Goal: Information Seeking & Learning: Find specific fact

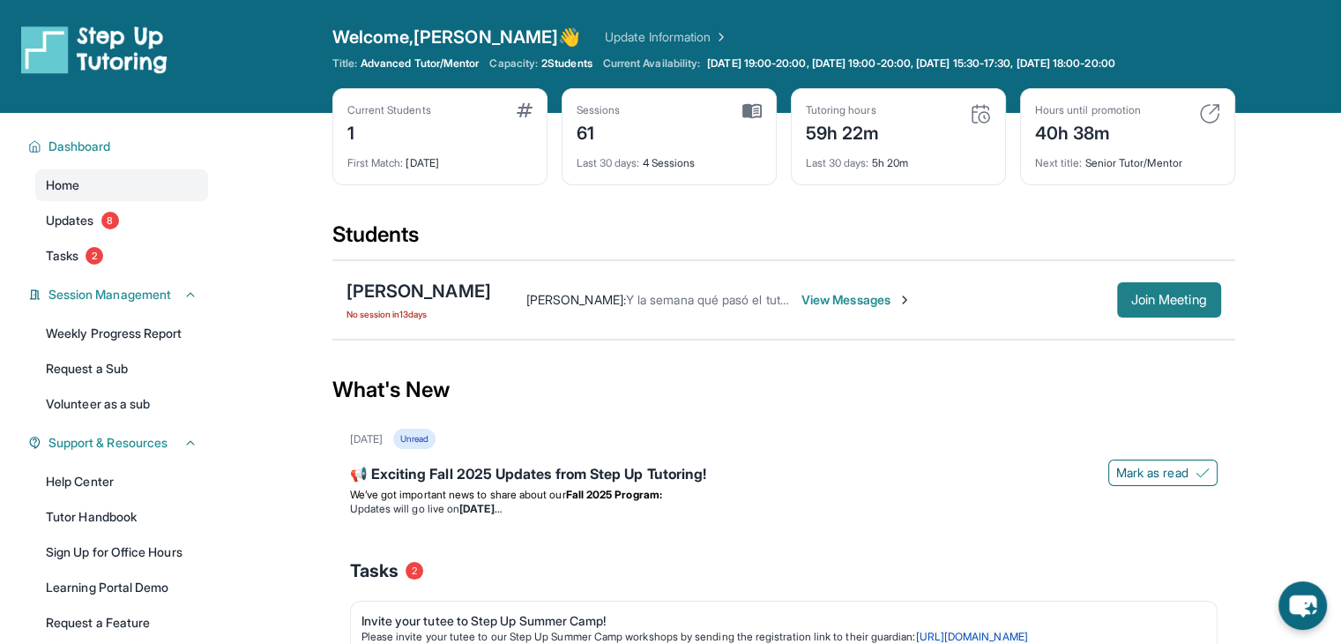
click at [1184, 302] on span "Join Meeting" at bounding box center [1169, 300] width 76 height 11
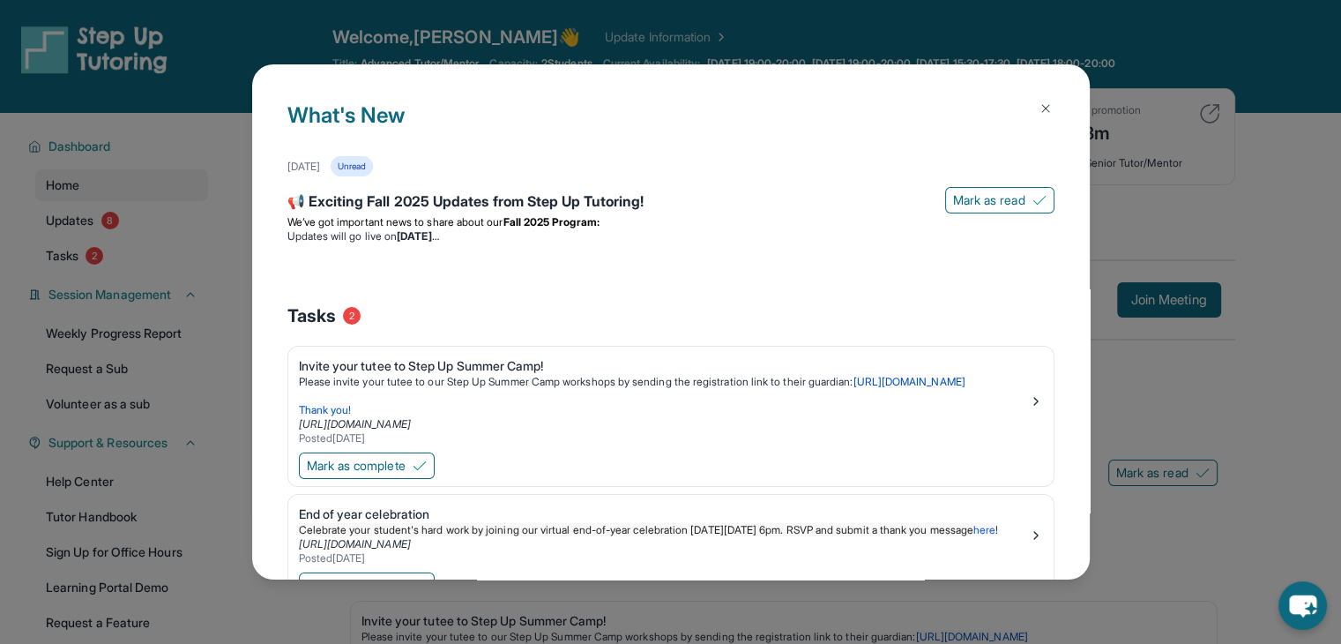
click at [1039, 105] on img at bounding box center [1046, 108] width 14 height 14
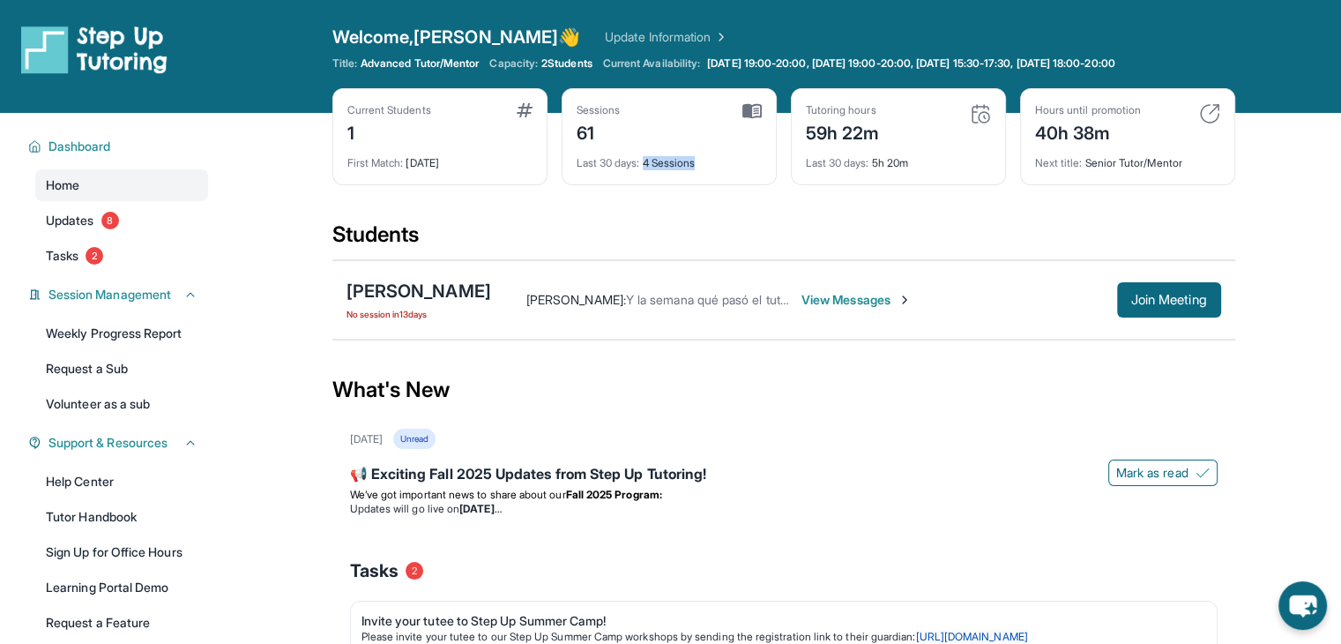
drag, startPoint x: 648, startPoint y: 162, endPoint x: 722, endPoint y: 168, distance: 74.3
click at [722, 168] on div "Last 30 days : 4 Sessions" at bounding box center [669, 158] width 185 height 25
drag, startPoint x: 722, startPoint y: 168, endPoint x: 633, endPoint y: 170, distance: 89.1
click at [633, 170] on div "Sessions 61 Last 30 days : 4 Sessions" at bounding box center [669, 136] width 215 height 97
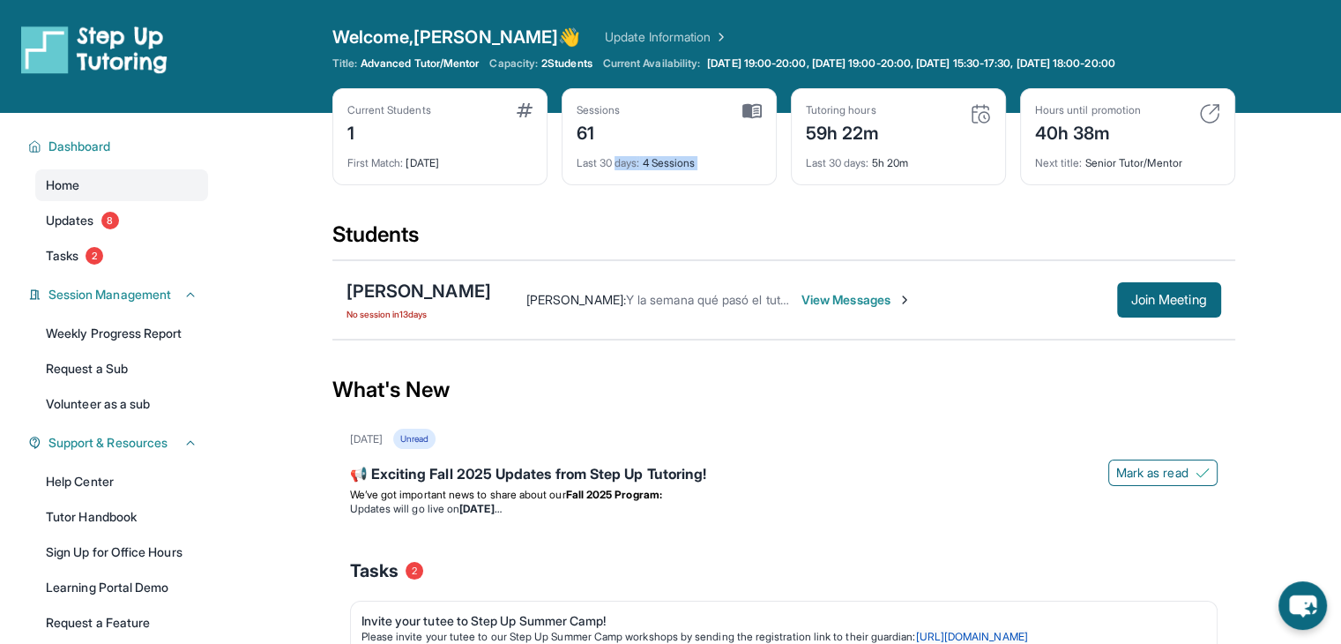
drag, startPoint x: 650, startPoint y: 175, endPoint x: 814, endPoint y: 172, distance: 164.0
click at [651, 175] on div "Sessions 61 Last 30 days : 4 Sessions" at bounding box center [669, 136] width 215 height 97
click at [819, 153] on div "Last 30 days : 5h 20m" at bounding box center [898, 158] width 185 height 25
drag, startPoint x: 825, startPoint y: 126, endPoint x: 931, endPoint y: 187, distance: 122.1
click at [931, 187] on div "Current Students 1 First Match : [DATE] Sessions 61 Last 30 days : 4 Sessions T…" at bounding box center [783, 154] width 903 height 132
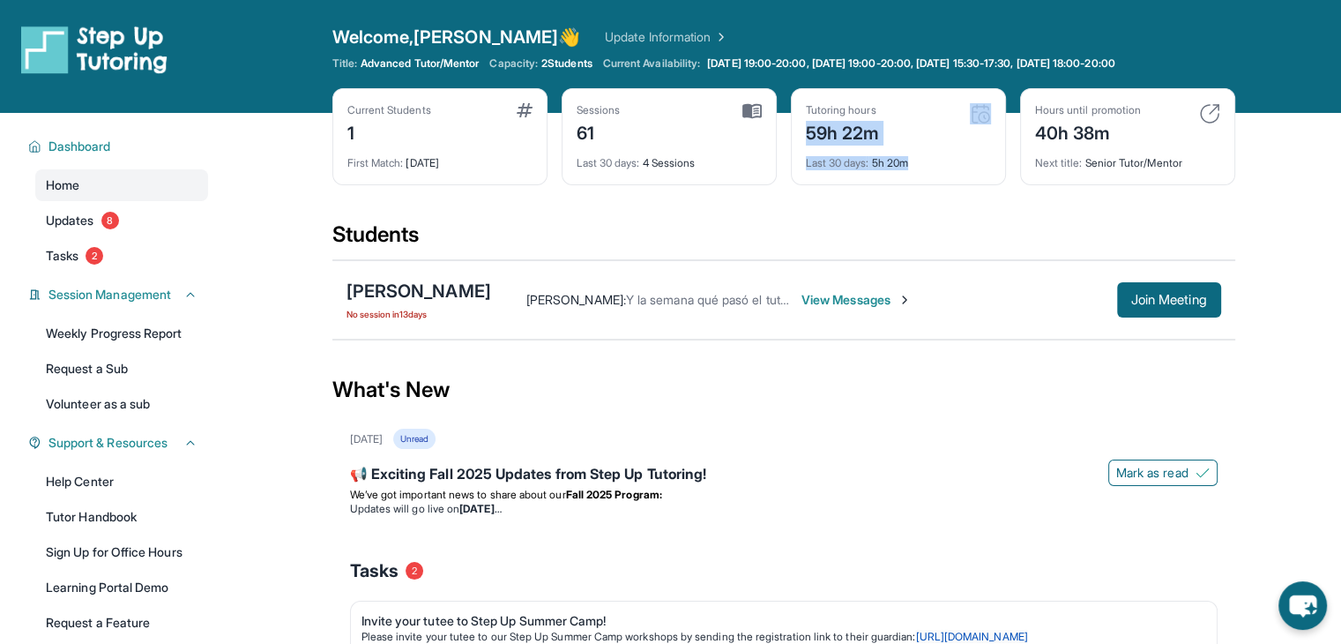
click at [931, 187] on div "Current Students 1 First Match : [DATE] Sessions 61 Last 30 days : 4 Sessions T…" at bounding box center [783, 154] width 903 height 132
drag, startPoint x: 928, startPoint y: 174, endPoint x: 806, endPoint y: 123, distance: 132.0
click at [806, 123] on div "Tutoring hours 59h 22m Last 30 days : 5h 20m" at bounding box center [898, 136] width 215 height 97
click at [806, 123] on div "59h 22m" at bounding box center [843, 131] width 74 height 28
drag, startPoint x: 806, startPoint y: 123, endPoint x: 922, endPoint y: 167, distance: 123.6
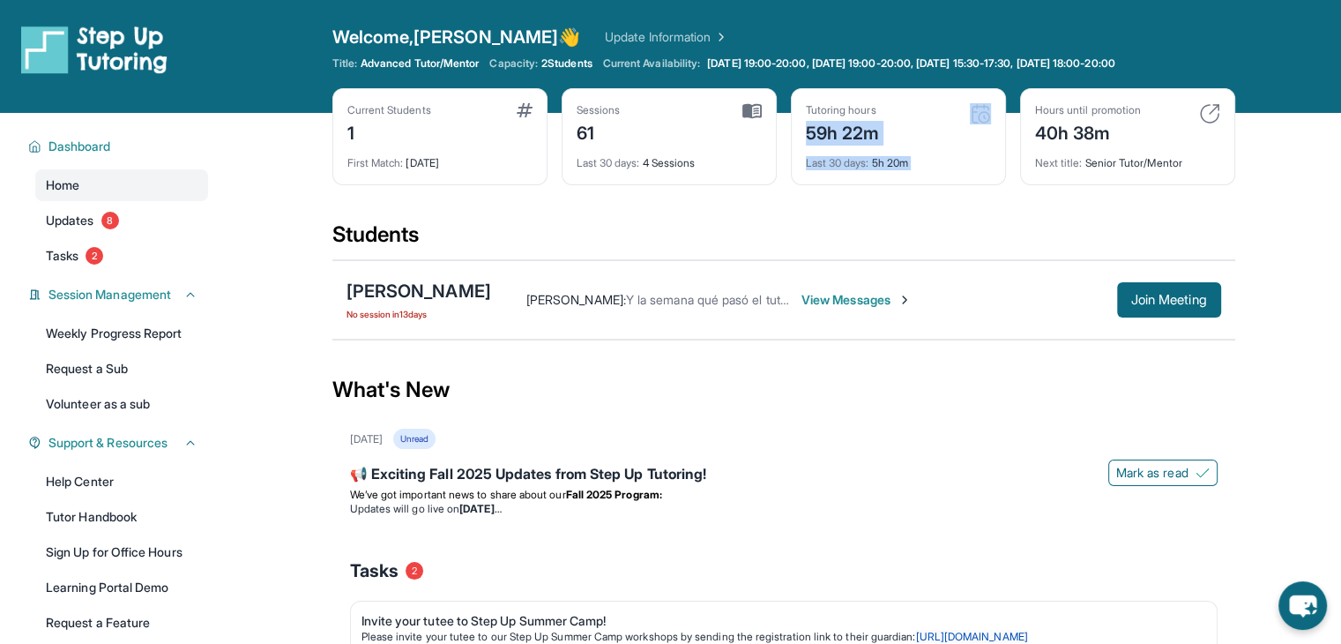
click at [922, 166] on div "Tutoring hours 59h 22m Last 30 days : 5h 20m" at bounding box center [898, 136] width 215 height 97
click at [922, 167] on div "Last 30 days : 5h 20m" at bounding box center [898, 158] width 185 height 25
click at [845, 131] on div "59h 22m" at bounding box center [843, 131] width 74 height 28
drag, startPoint x: 880, startPoint y: 140, endPoint x: 924, endPoint y: 167, distance: 51.4
click at [924, 167] on div "Tutoring hours 59h 22m Last 30 days : 5h 20m" at bounding box center [898, 136] width 215 height 97
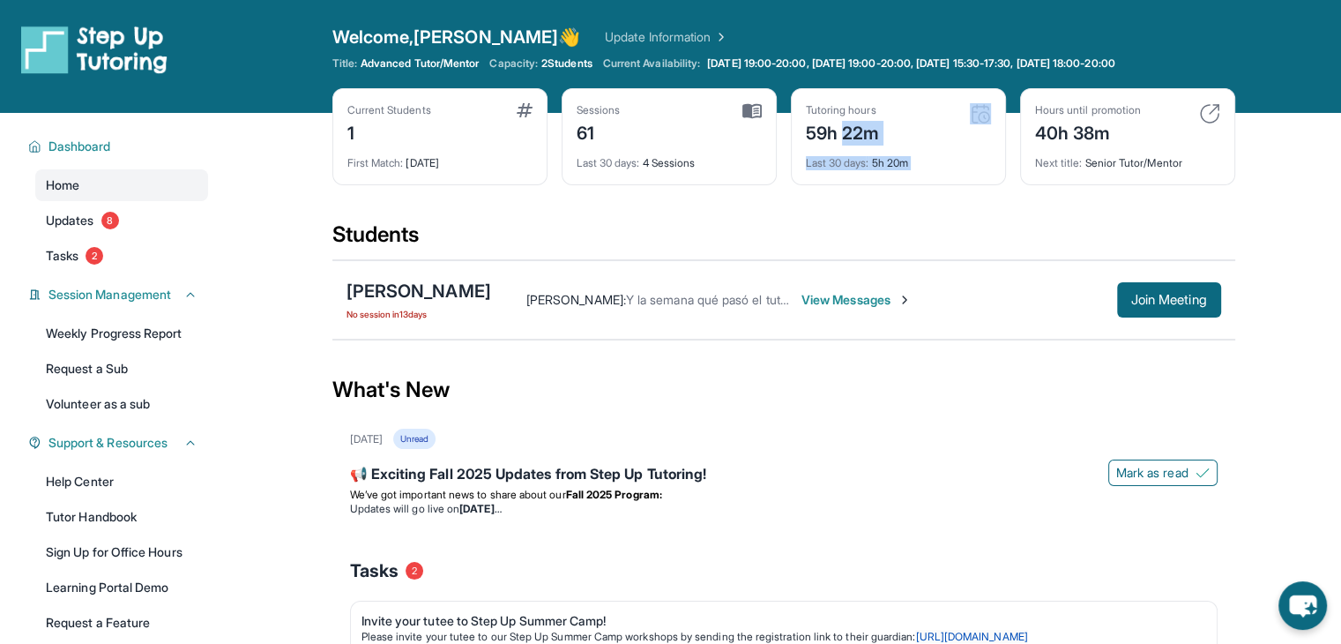
click at [923, 167] on div "Last 30 days : 5h 20m" at bounding box center [898, 158] width 185 height 25
click at [921, 168] on div "Last 30 days : 5h 20m" at bounding box center [898, 158] width 185 height 25
drag, startPoint x: 921, startPoint y: 168, endPoint x: 813, endPoint y: 130, distance: 114.1
click at [813, 130] on div "Tutoring hours 59h 22m Last 30 days : 5h 20m" at bounding box center [898, 136] width 215 height 97
click at [813, 130] on div "59h 22m" at bounding box center [843, 131] width 74 height 28
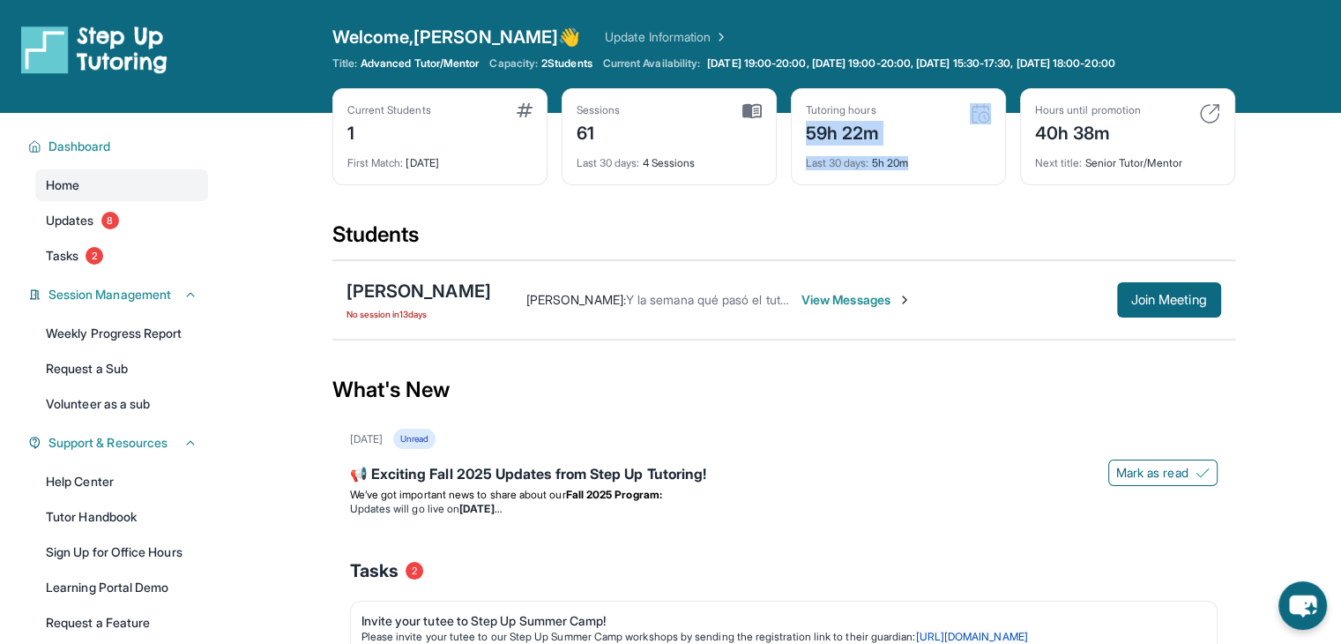
drag, startPoint x: 810, startPoint y: 130, endPoint x: 916, endPoint y: 160, distance: 110.8
click at [916, 160] on div "Tutoring hours 59h 22m Last 30 days : 5h 20m" at bounding box center [898, 136] width 215 height 97
click at [916, 160] on div "Last 30 days : 5h 20m" at bounding box center [898, 158] width 185 height 25
drag, startPoint x: 932, startPoint y: 160, endPoint x: 801, endPoint y: 131, distance: 134.6
click at [801, 131] on div "Tutoring hours 59h 22m Last 30 days : 5h 20m" at bounding box center [898, 136] width 215 height 97
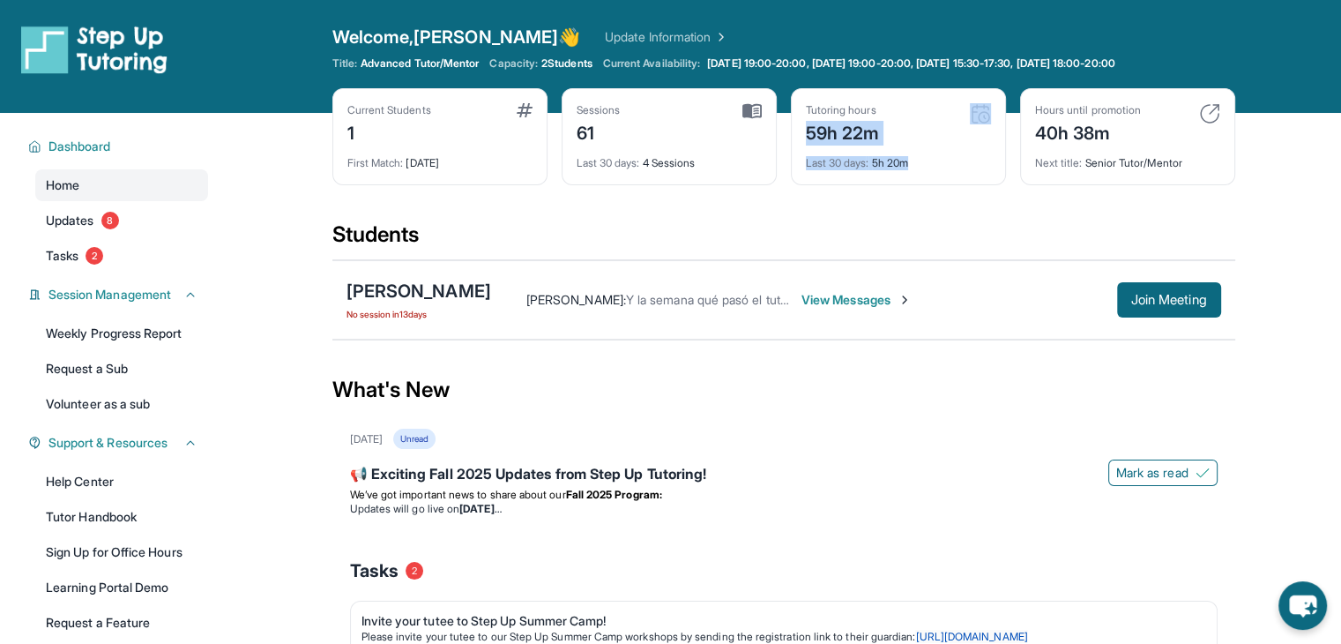
click at [802, 131] on div "Tutoring hours 59h 22m Last 30 days : 5h 20m" at bounding box center [898, 136] width 215 height 97
drag, startPoint x: 801, startPoint y: 131, endPoint x: 921, endPoint y: 165, distance: 124.5
click at [921, 165] on div "Tutoring hours 59h 22m Last 30 days : 5h 20m" at bounding box center [898, 136] width 215 height 97
click at [918, 165] on div "Last 30 days : 5h 20m" at bounding box center [898, 158] width 185 height 25
click at [913, 168] on div "Last 30 days : 5h 20m" at bounding box center [898, 158] width 185 height 25
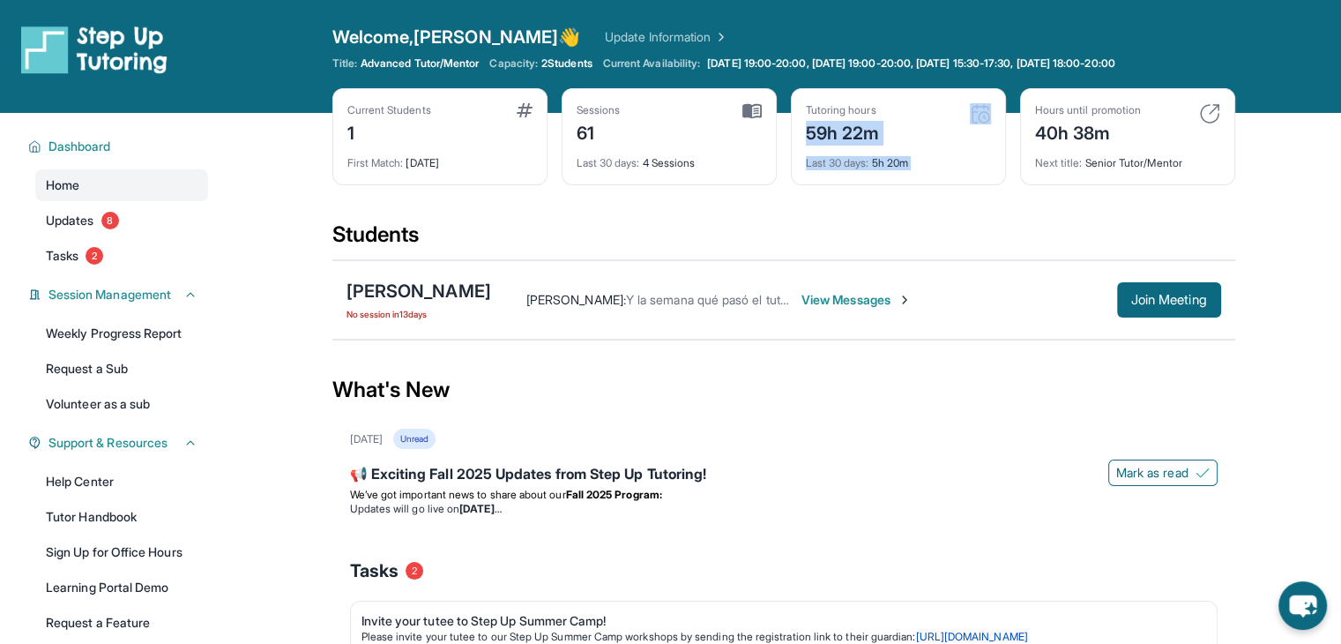
drag, startPoint x: 913, startPoint y: 168, endPoint x: 811, endPoint y: 120, distance: 112.0
click at [811, 120] on div "Tutoring hours 59h 22m Last 30 days : 5h 20m" at bounding box center [898, 136] width 215 height 97
click at [812, 120] on div "59h 22m" at bounding box center [843, 131] width 74 height 28
click at [809, 127] on div "59h 22m" at bounding box center [843, 131] width 74 height 28
drag, startPoint x: 810, startPoint y: 128, endPoint x: 937, endPoint y: 165, distance: 132.3
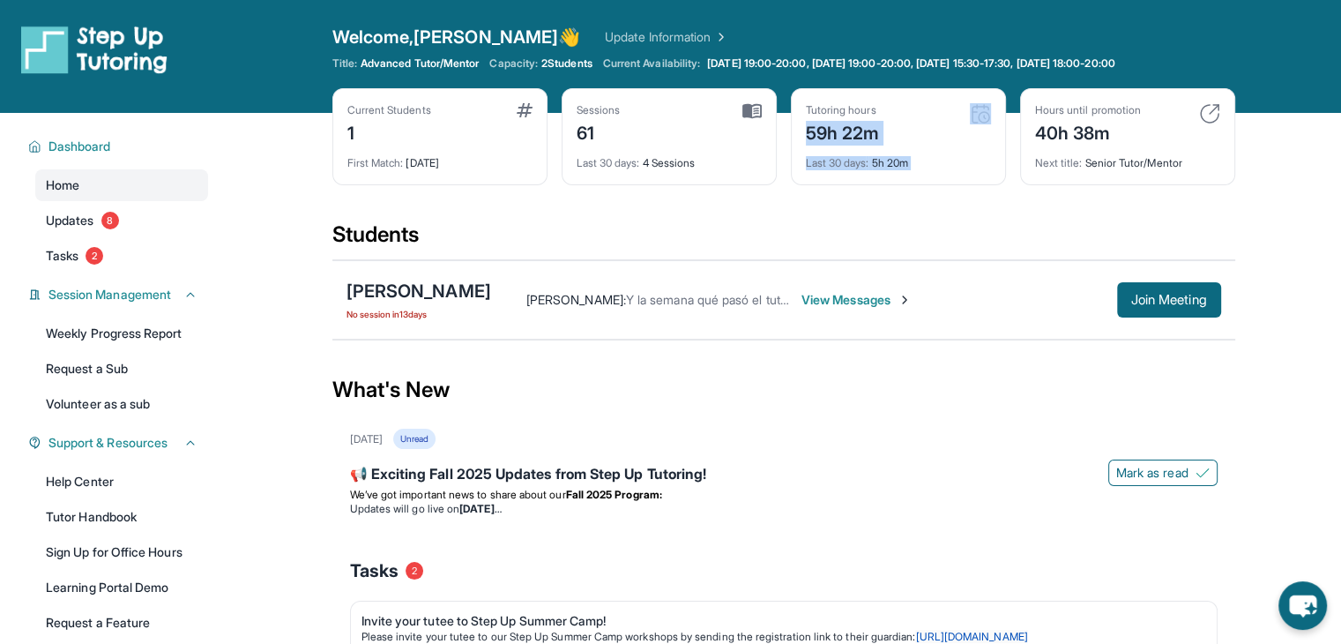
click at [937, 165] on div "Tutoring hours 59h 22m Last 30 days : 5h 20m" at bounding box center [898, 136] width 215 height 97
click at [937, 165] on div "Last 30 days : 5h 20m" at bounding box center [898, 158] width 185 height 25
drag, startPoint x: 931, startPoint y: 166, endPoint x: 800, endPoint y: 128, distance: 136.8
click at [800, 128] on div "Tutoring hours 59h 22m Last 30 days : 5h 20m" at bounding box center [898, 136] width 215 height 97
click at [801, 131] on div "Tutoring hours 59h 22m Last 30 days : 5h 20m" at bounding box center [898, 136] width 215 height 97
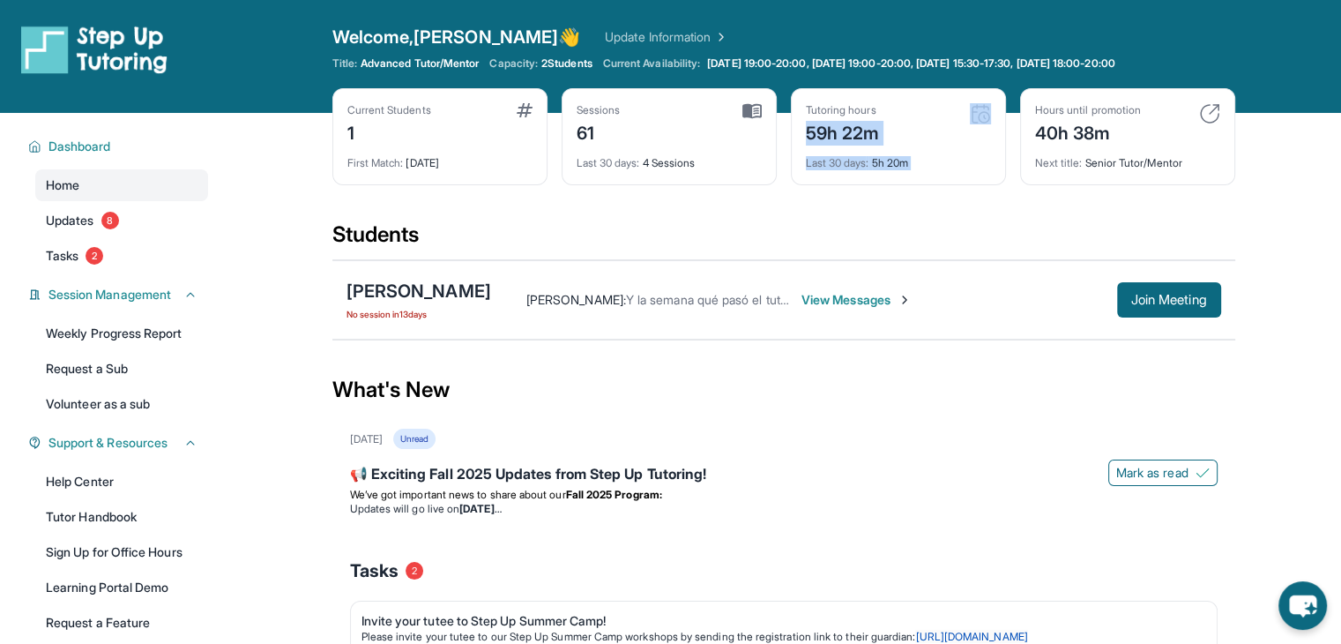
click at [802, 131] on div "Tutoring hours 59h 22m Last 30 days : 5h 20m" at bounding box center [898, 136] width 215 height 97
click at [804, 132] on div "Tutoring hours 59h 22m Last 30 days : 5h 20m" at bounding box center [898, 136] width 215 height 97
drag, startPoint x: 804, startPoint y: 135, endPoint x: 942, endPoint y: 168, distance: 141.4
click at [942, 168] on div "Tutoring hours 59h 22m Last 30 days : 5h 20m" at bounding box center [898, 136] width 215 height 97
click at [942, 168] on div "Last 30 days : 5h 20m" at bounding box center [898, 158] width 185 height 25
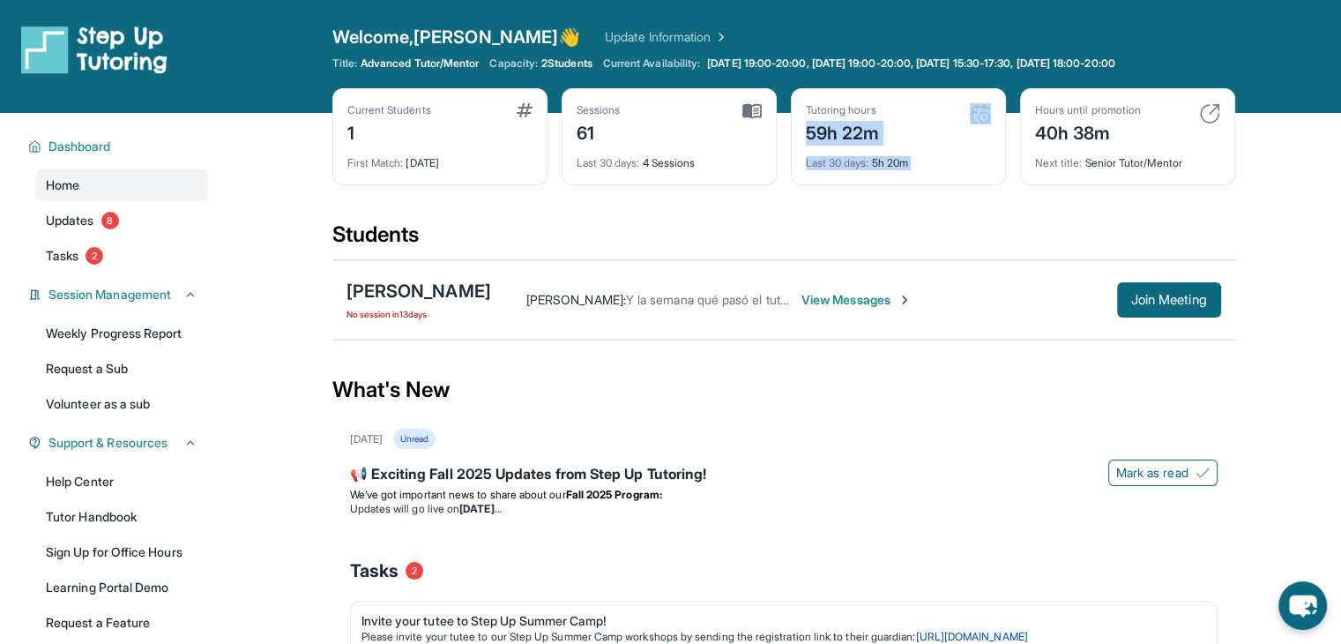
drag, startPoint x: 943, startPoint y: 168, endPoint x: 808, endPoint y: 131, distance: 139.7
click at [808, 131] on div "Tutoring hours 59h 22m Last 30 days : 5h 20m" at bounding box center [898, 136] width 215 height 97
click at [986, 108] on img at bounding box center [980, 113] width 21 height 21
click at [981, 114] on img at bounding box center [980, 113] width 21 height 21
click at [977, 186] on div "Current Students 1 First Match : [DATE] Sessions 61 Last 30 days : 4 Sessions T…" at bounding box center [783, 154] width 903 height 132
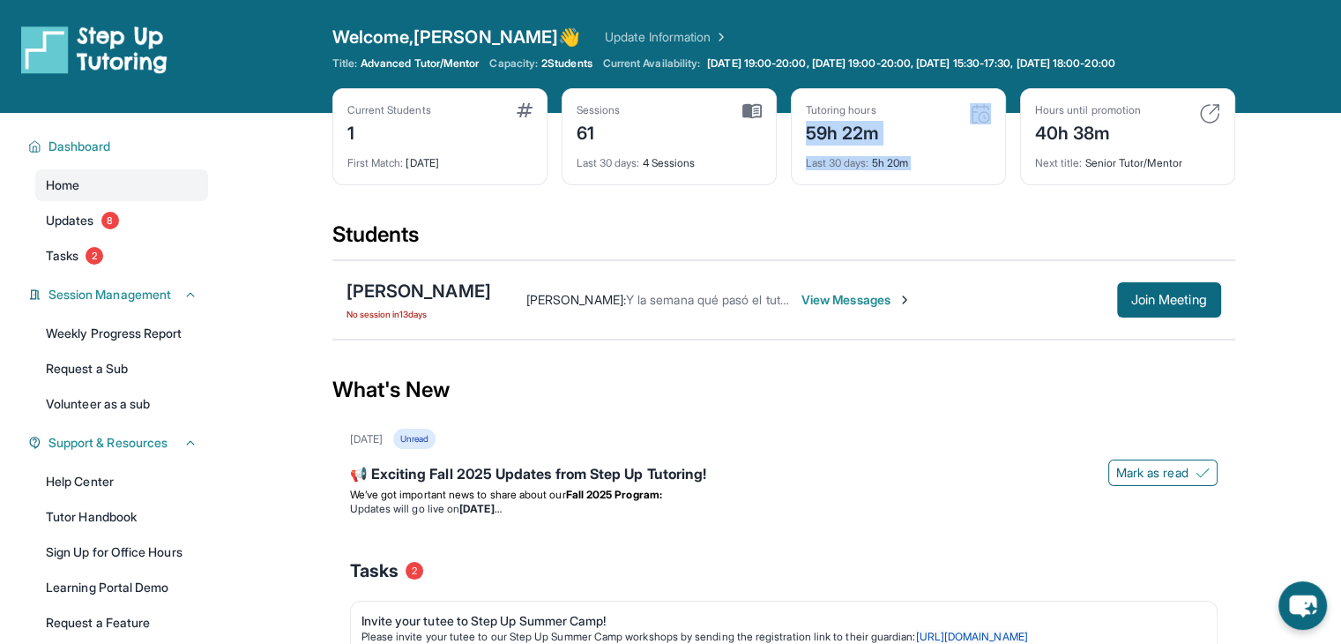
click at [975, 204] on div "Current Students 1 First Match : [DATE] Sessions 61 Last 30 days : 4 Sessions T…" at bounding box center [783, 154] width 903 height 132
click at [974, 107] on img at bounding box center [980, 113] width 21 height 21
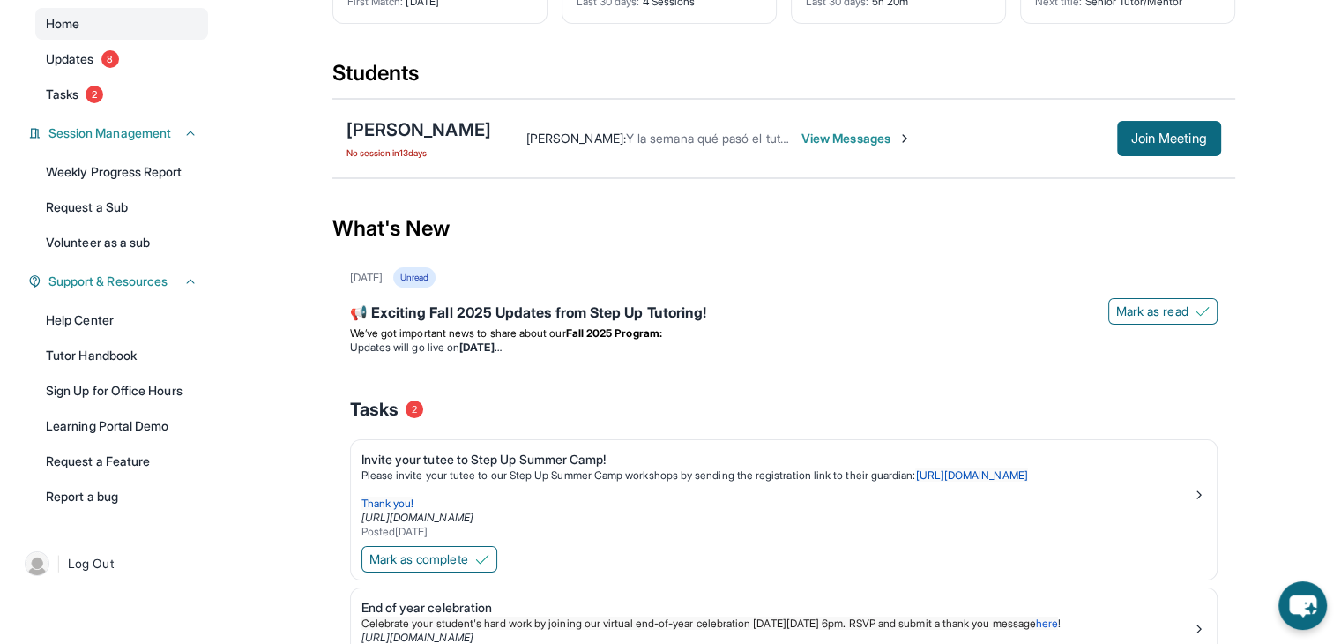
scroll to position [176, 0]
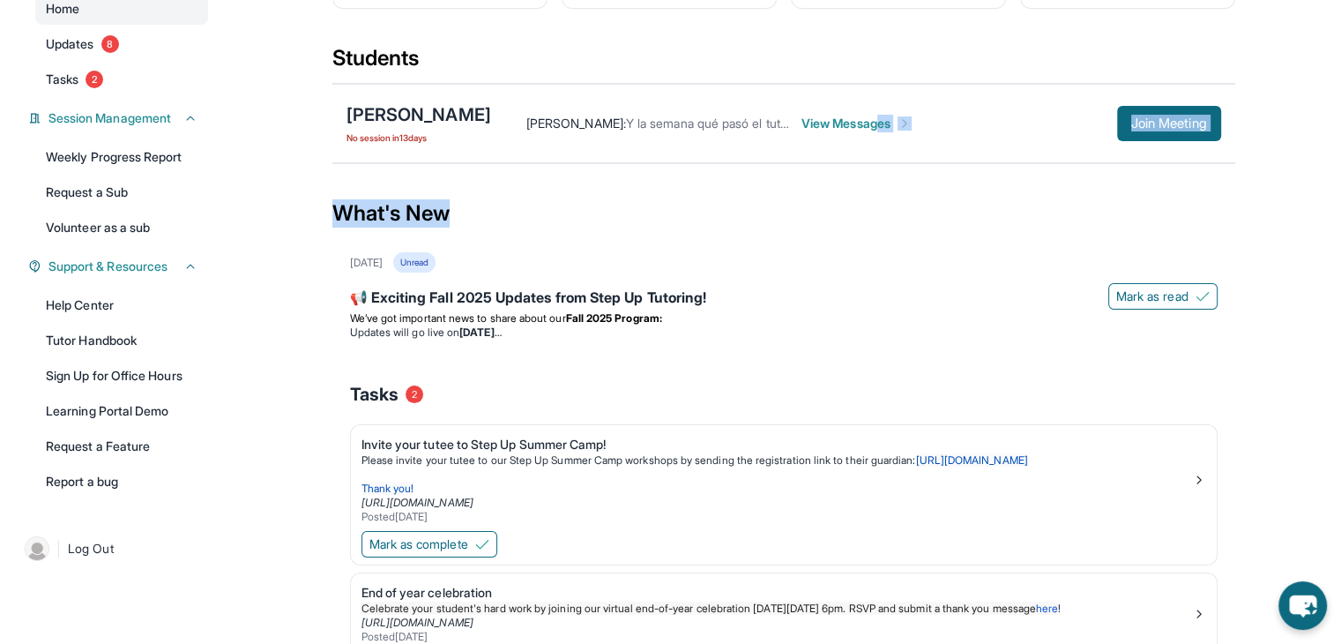
drag, startPoint x: 829, startPoint y: 117, endPoint x: 782, endPoint y: 216, distance: 109.3
click at [795, 197] on main "Current Students 1 First Match : [DATE] Sessions 61 Last 30 days : 4 Sessions T…" at bounding box center [783, 345] width 903 height 816
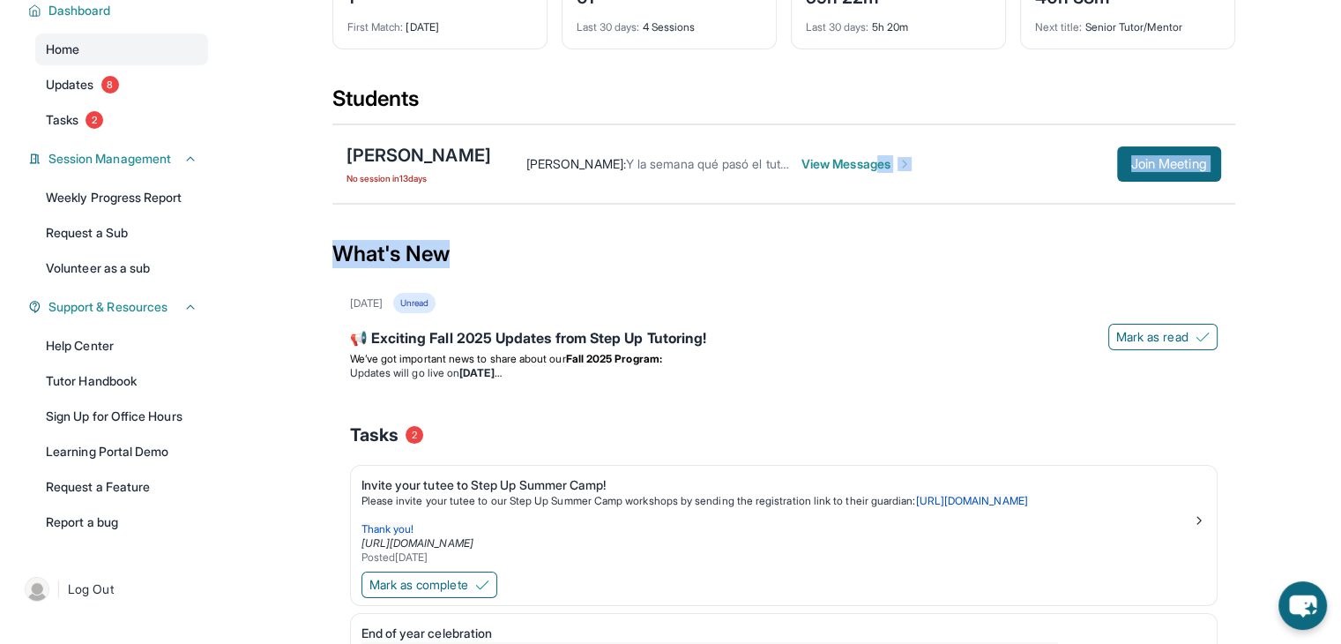
scroll to position [0, 0]
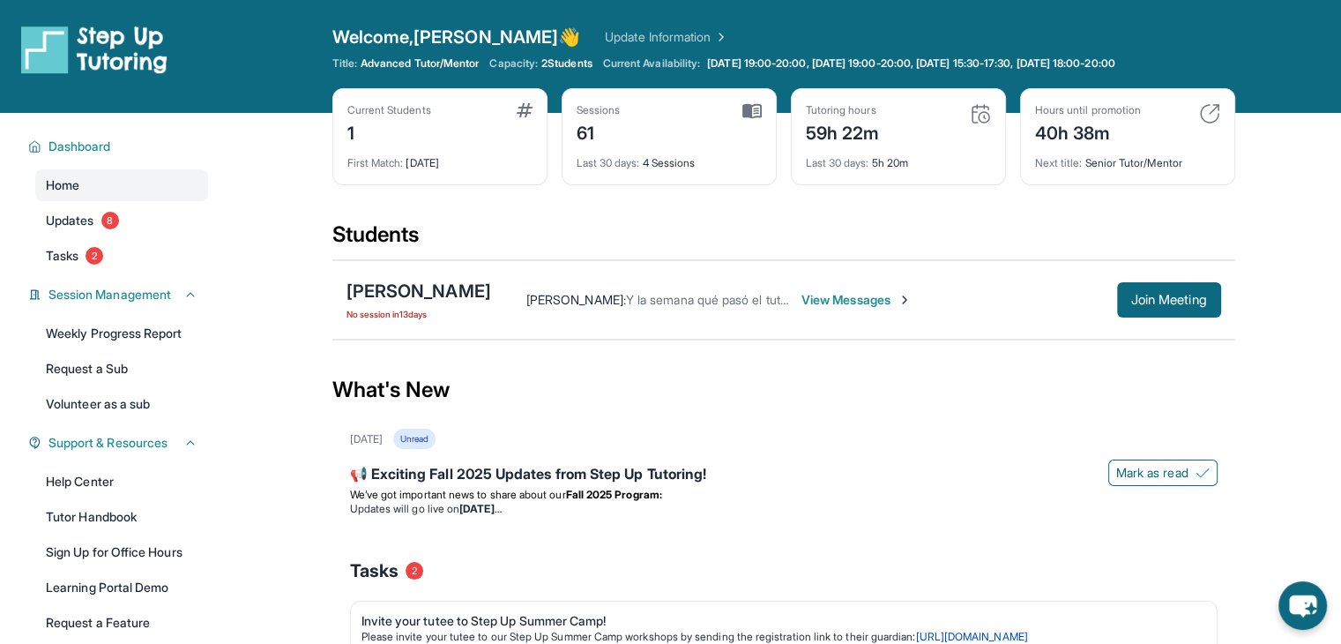
click at [392, 309] on span "No session [DATE]" at bounding box center [419, 314] width 145 height 14
click at [402, 290] on div "[PERSON_NAME]" at bounding box center [419, 291] width 145 height 25
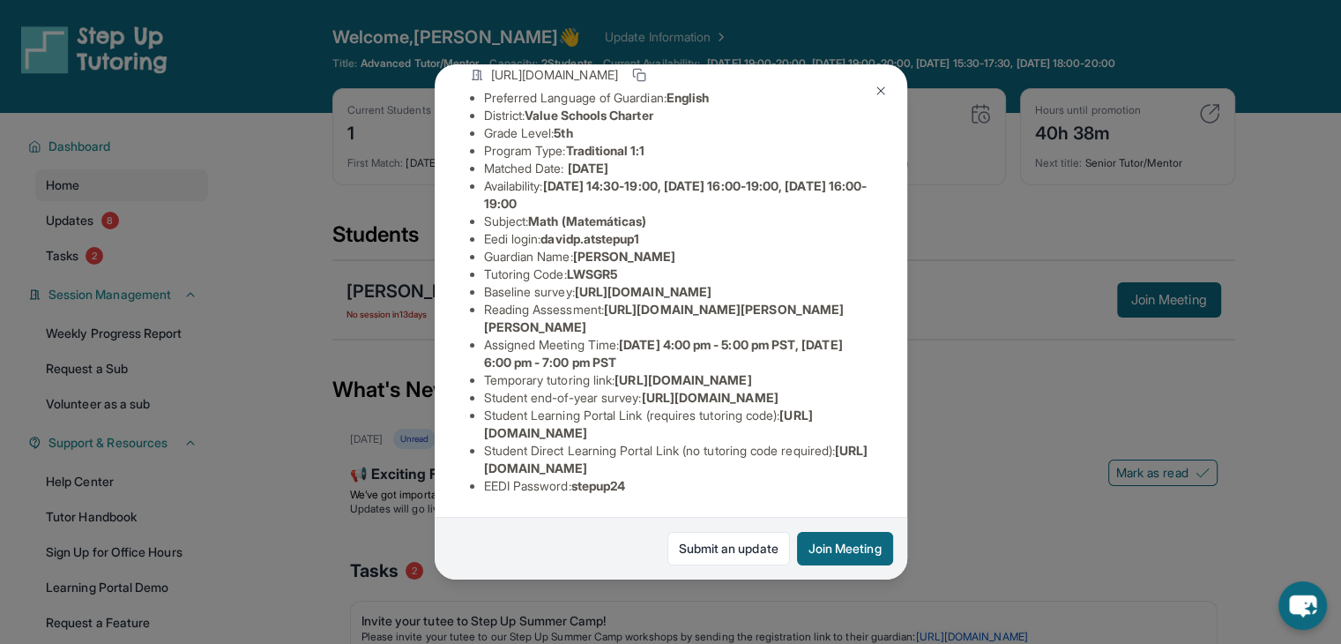
scroll to position [342, 0]
drag, startPoint x: 576, startPoint y: 474, endPoint x: 636, endPoint y: 481, distance: 60.4
click at [636, 481] on li "EEDI Password : stepup24" at bounding box center [678, 486] width 388 height 18
drag, startPoint x: 637, startPoint y: 481, endPoint x: 603, endPoint y: 482, distance: 33.6
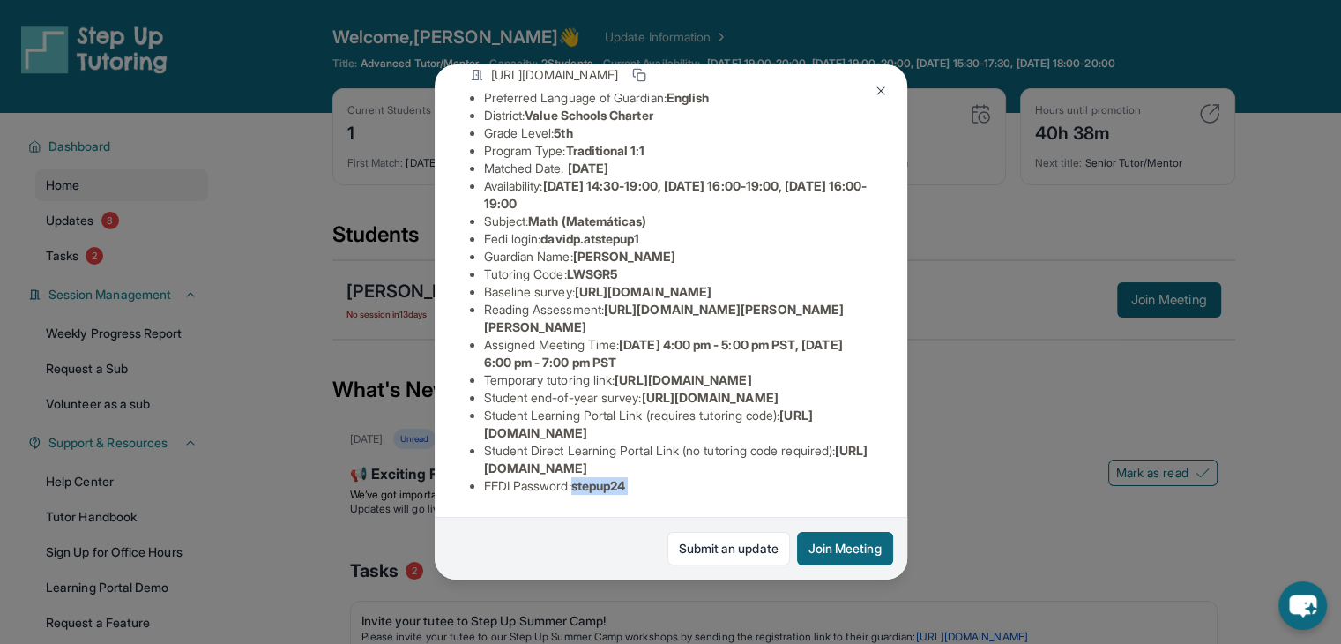
click at [603, 482] on div "Student Information [URL][DOMAIN_NAME] Preferred Language of Guardian: English …" at bounding box center [671, 265] width 402 height 488
drag, startPoint x: 489, startPoint y: 456, endPoint x: 769, endPoint y: 470, distance: 280.8
click at [769, 470] on ul "Preferred Language of Guardian: English District: Value Schools Charter Grade L…" at bounding box center [671, 292] width 402 height 406
drag, startPoint x: 772, startPoint y: 470, endPoint x: 843, endPoint y: 467, distance: 71.5
click at [772, 477] on li "EEDI Password : stepup24" at bounding box center [678, 486] width 388 height 18
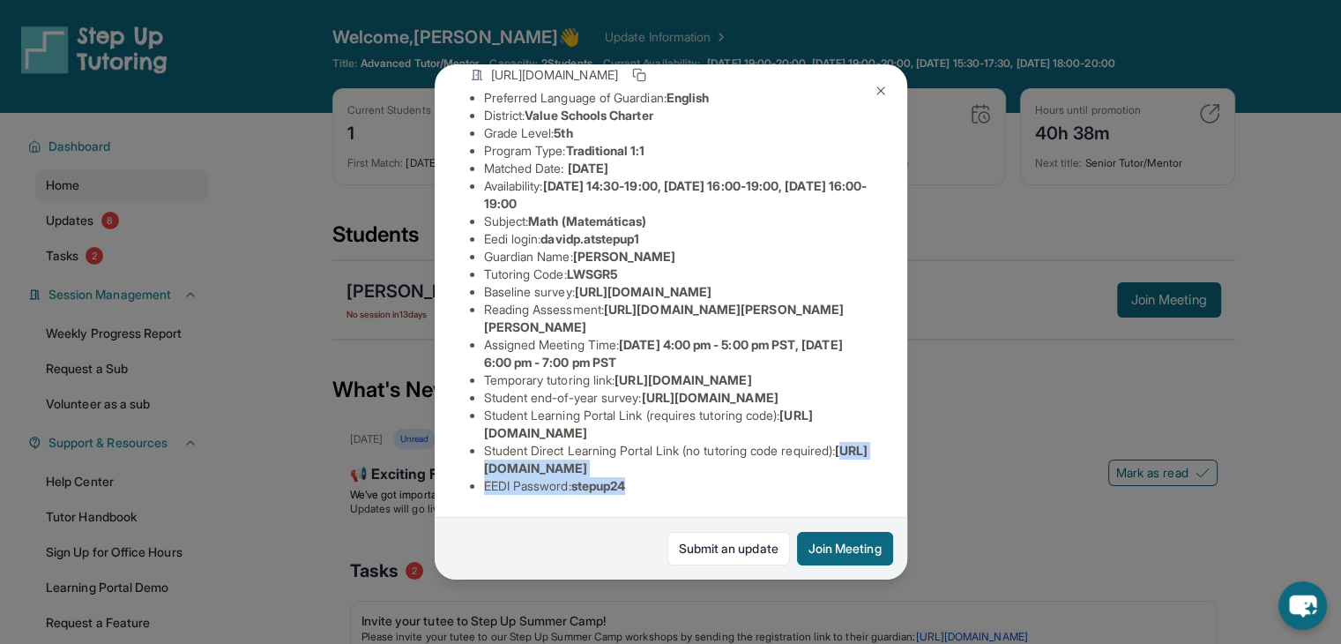
click at [851, 459] on li "Student Direct Learning Portal Link (no tutoring code required) : [URL][DOMAIN_…" at bounding box center [678, 459] width 388 height 35
drag, startPoint x: 851, startPoint y: 459, endPoint x: 475, endPoint y: 450, distance: 375.8
click at [475, 450] on ul "Preferred Language of Guardian: English District: Value Schools Charter Grade L…" at bounding box center [671, 292] width 402 height 406
drag, startPoint x: 514, startPoint y: 453, endPoint x: 596, endPoint y: 489, distance: 89.3
click at [596, 490] on div "Student Information [URL][DOMAIN_NAME] Preferred Language of Guardian: English …" at bounding box center [671, 265] width 402 height 488
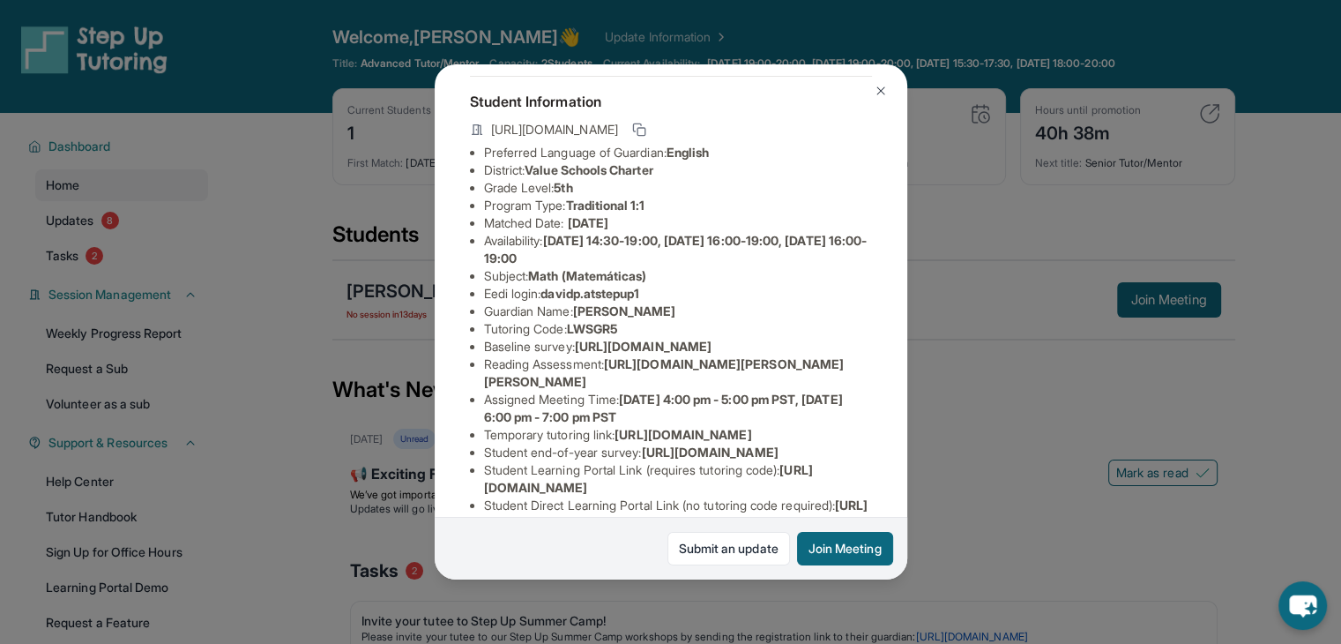
scroll to position [78, 0]
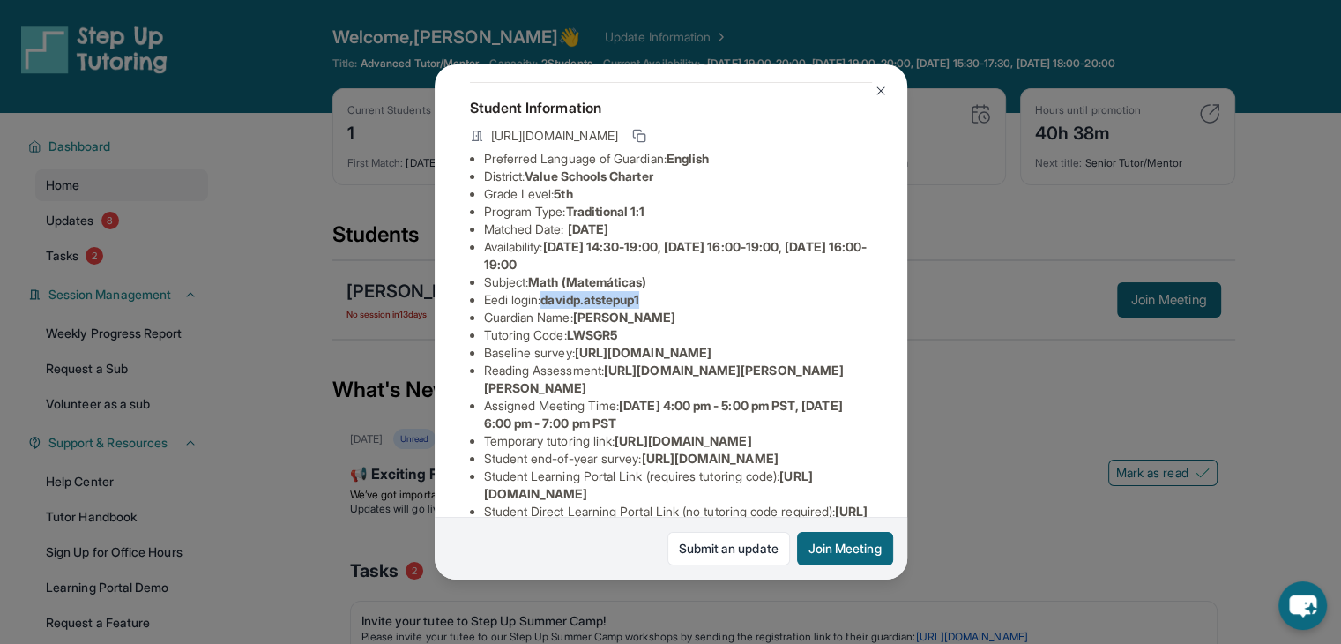
drag, startPoint x: 549, startPoint y: 314, endPoint x: 661, endPoint y: 310, distance: 112.0
click at [661, 309] on li "Eedi login : davidp.atstepup1" at bounding box center [678, 300] width 388 height 18
copy span "davidp.atstepup1"
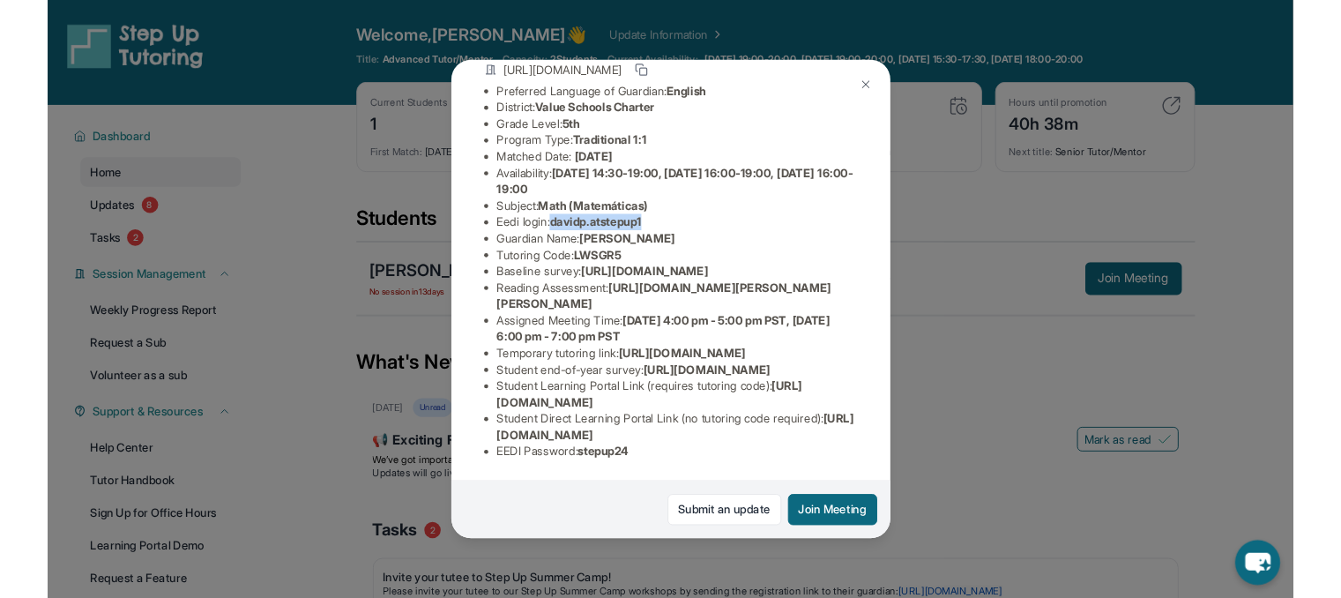
scroll to position [342, 0]
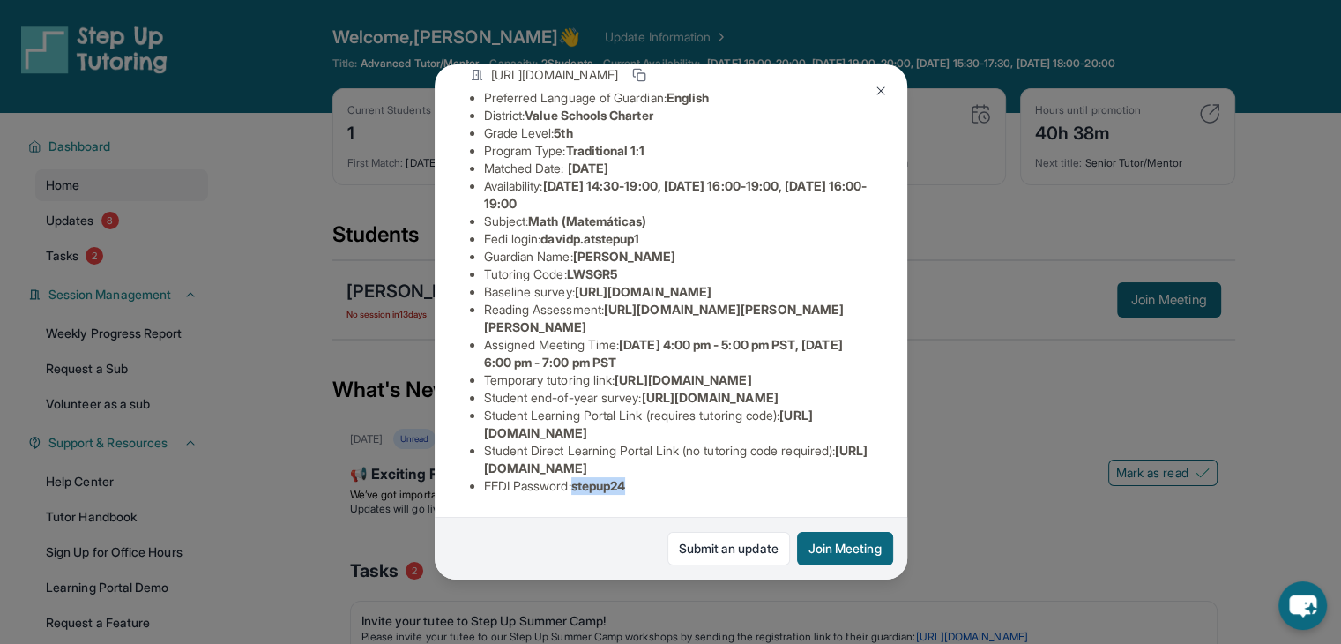
drag, startPoint x: 578, startPoint y: 480, endPoint x: 663, endPoint y: 472, distance: 85.0
click at [663, 477] on li "EEDI Password : stepup24" at bounding box center [678, 486] width 388 height 18
copy span "stepup24"
